Goal: Complete application form

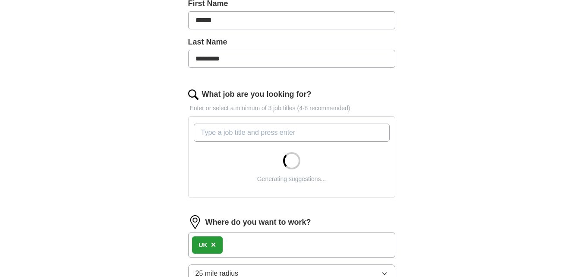
scroll to position [302, 0]
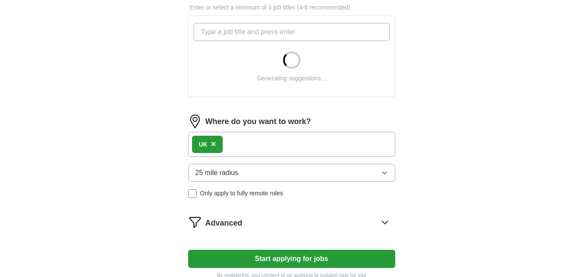
click at [268, 144] on div "UK ×" at bounding box center [291, 144] width 207 height 25
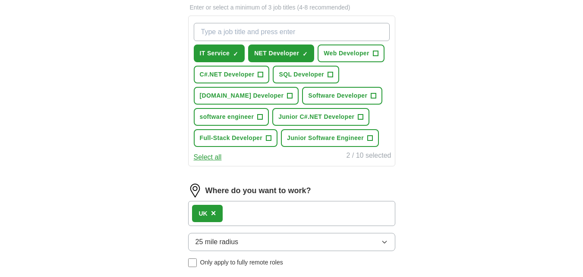
click at [266, 211] on div "UK ×" at bounding box center [291, 213] width 207 height 25
click at [225, 214] on div "UK ×" at bounding box center [291, 213] width 207 height 25
click at [278, 223] on div "UK ×" at bounding box center [291, 213] width 207 height 25
click at [265, 213] on div "UK ×" at bounding box center [291, 213] width 207 height 25
click at [216, 211] on div "UK ×" at bounding box center [207, 213] width 31 height 17
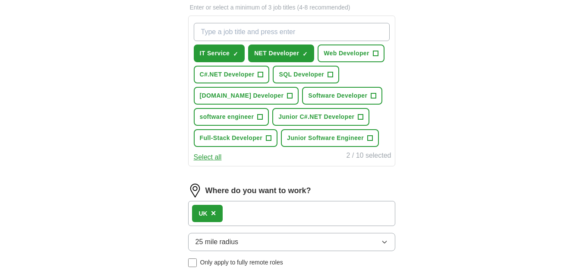
click at [213, 211] on span "×" at bounding box center [213, 212] width 5 height 9
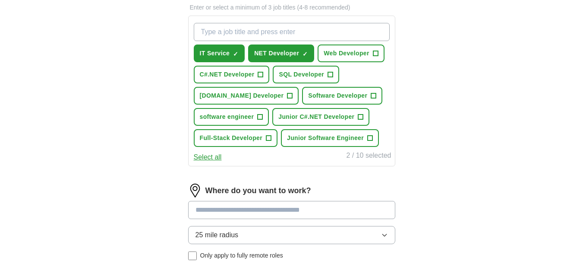
click at [210, 208] on input at bounding box center [291, 210] width 207 height 18
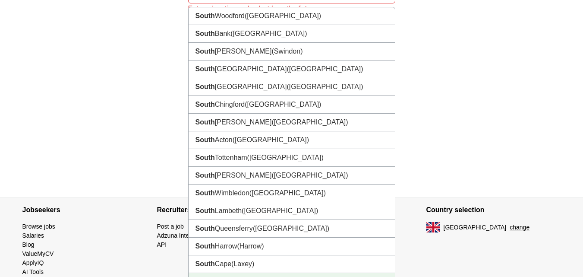
scroll to position [512, 0]
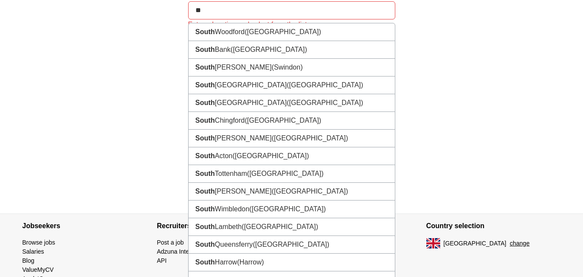
type input "*"
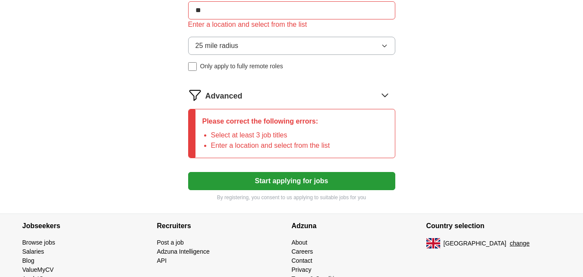
type input "*"
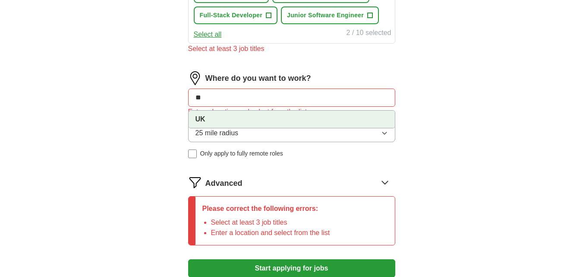
scroll to position [411, 0]
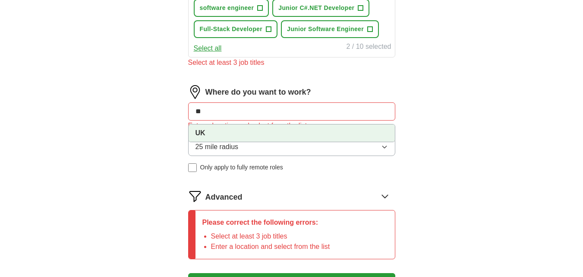
click at [227, 136] on li "UK" at bounding box center [292, 132] width 206 height 17
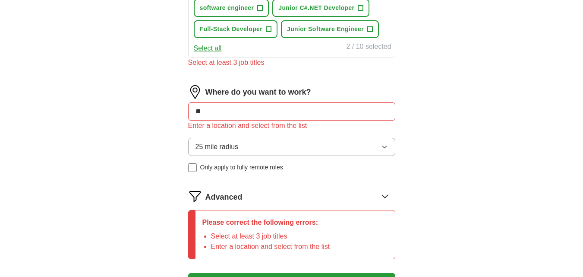
click at [334, 173] on div "Where do you want to work? ** Enter a location and select from the list 25 mile…" at bounding box center [291, 132] width 207 height 94
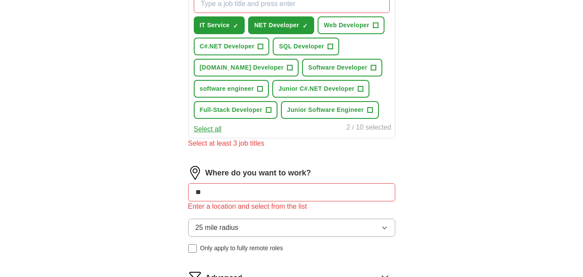
scroll to position [310, 0]
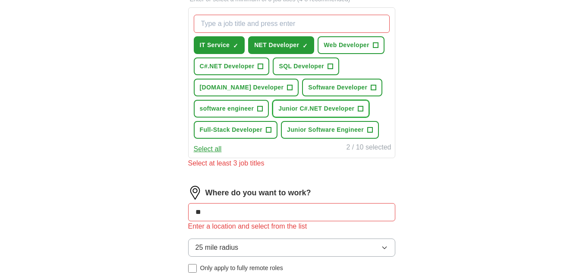
click at [309, 106] on span "Junior C#.NET Developer" at bounding box center [316, 108] width 76 height 9
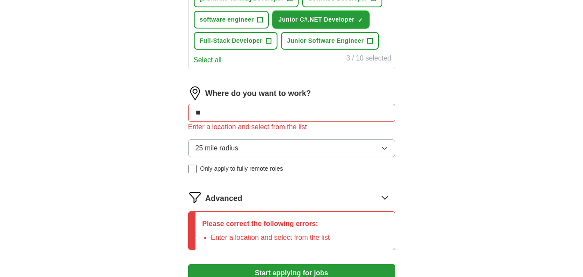
scroll to position [512, 0]
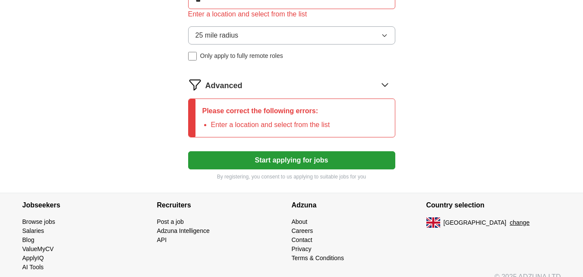
click at [271, 124] on li "Enter a location and select from the list" at bounding box center [270, 125] width 119 height 10
click at [381, 88] on icon at bounding box center [385, 85] width 14 height 14
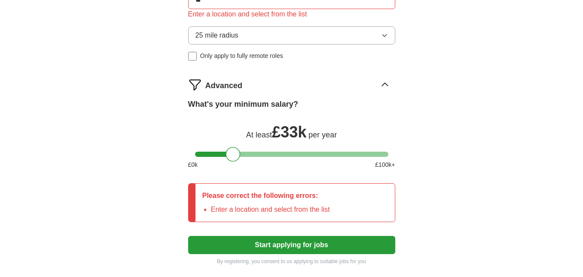
scroll to position [411, 0]
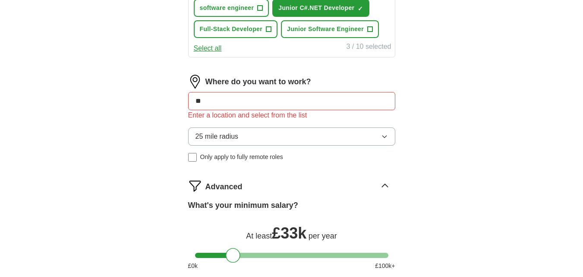
click at [220, 98] on input "**" at bounding box center [291, 101] width 207 height 18
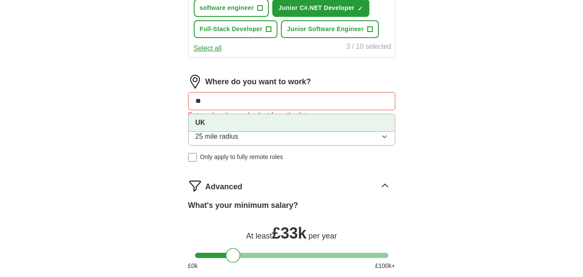
click at [207, 125] on li "UK" at bounding box center [292, 122] width 206 height 17
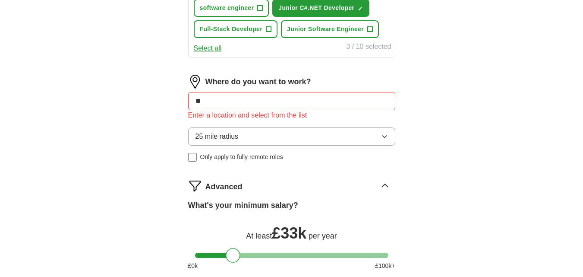
click at [274, 142] on button "25 mile radius" at bounding box center [291, 136] width 207 height 18
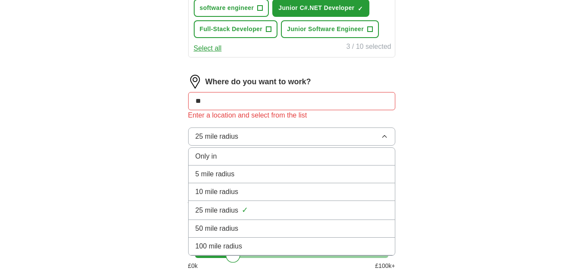
click at [274, 142] on button "25 mile radius" at bounding box center [291, 136] width 207 height 18
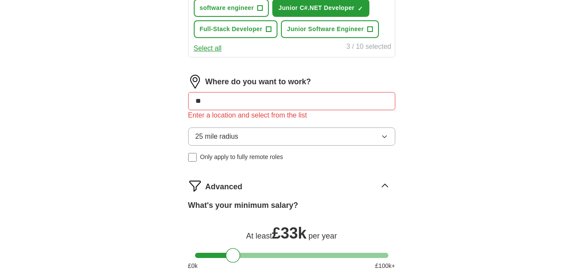
click at [260, 107] on input "**" at bounding box center [291, 101] width 207 height 18
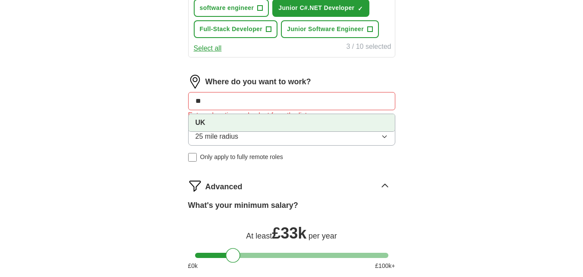
type input "*"
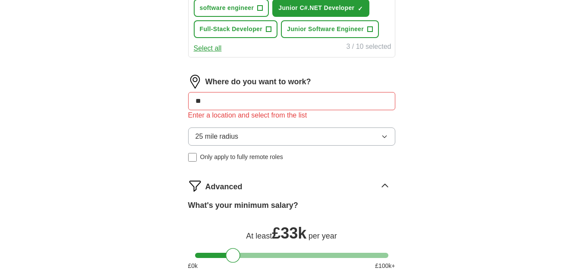
type input "*"
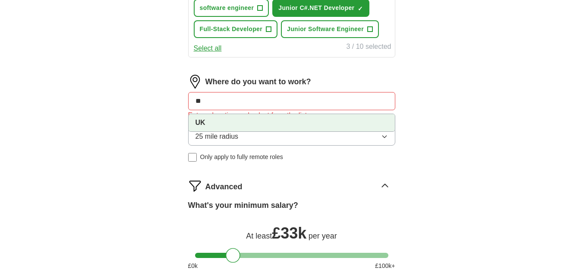
click at [244, 117] on li "UK" at bounding box center [292, 122] width 206 height 17
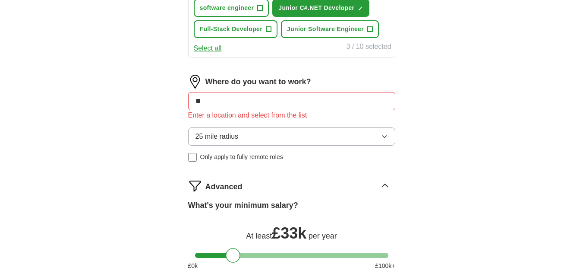
click at [326, 101] on input "**" at bounding box center [291, 101] width 207 height 18
type input "**"
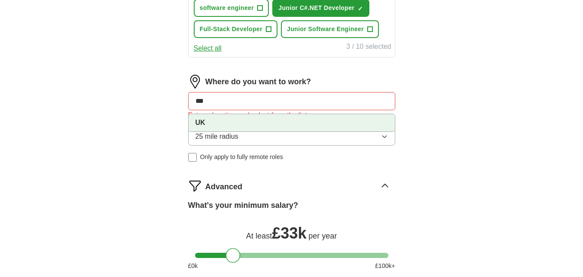
click at [284, 121] on li "UK" at bounding box center [292, 122] width 206 height 17
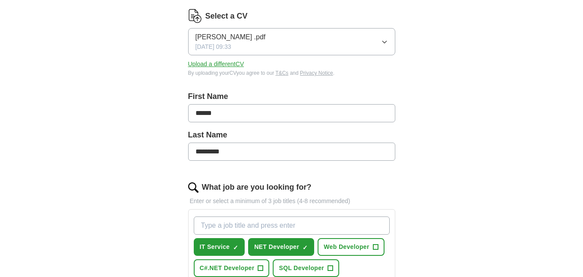
scroll to position [0, 0]
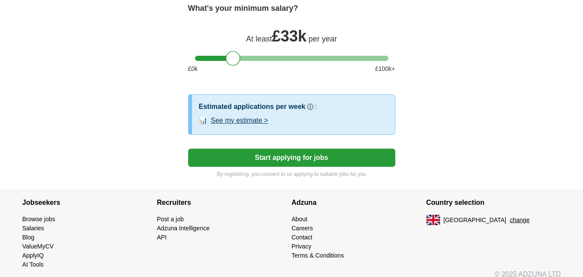
click at [305, 152] on button "Start applying for jobs" at bounding box center [291, 157] width 207 height 18
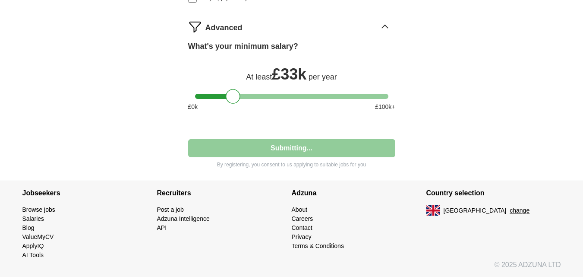
scroll to position [604, 0]
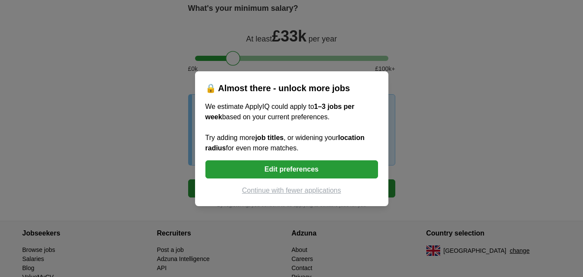
click at [315, 189] on button "Continue with fewer applications" at bounding box center [291, 190] width 173 height 10
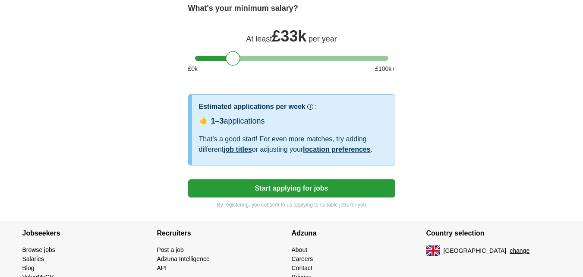
select select "**"
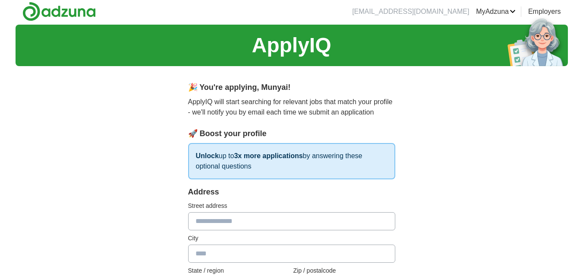
scroll to position [0, 0]
